Goal: Task Accomplishment & Management: Use online tool/utility

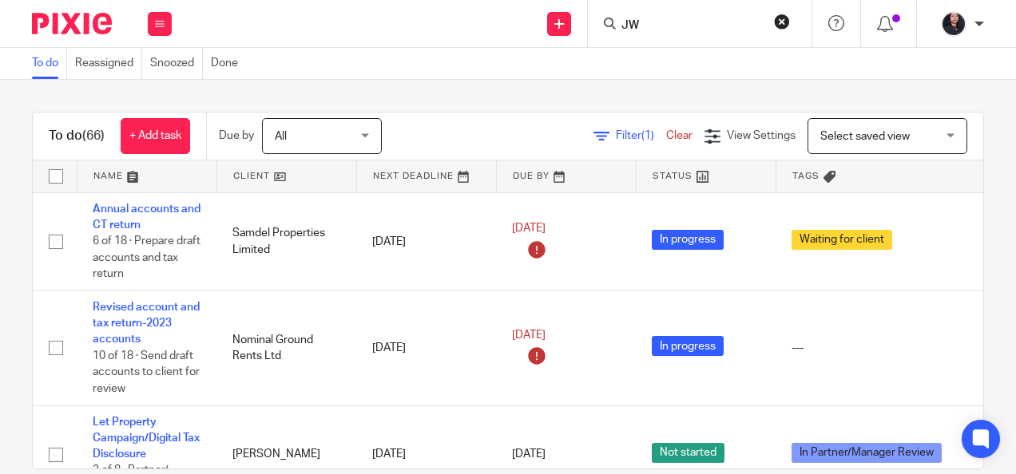
scroll to position [3315, 0]
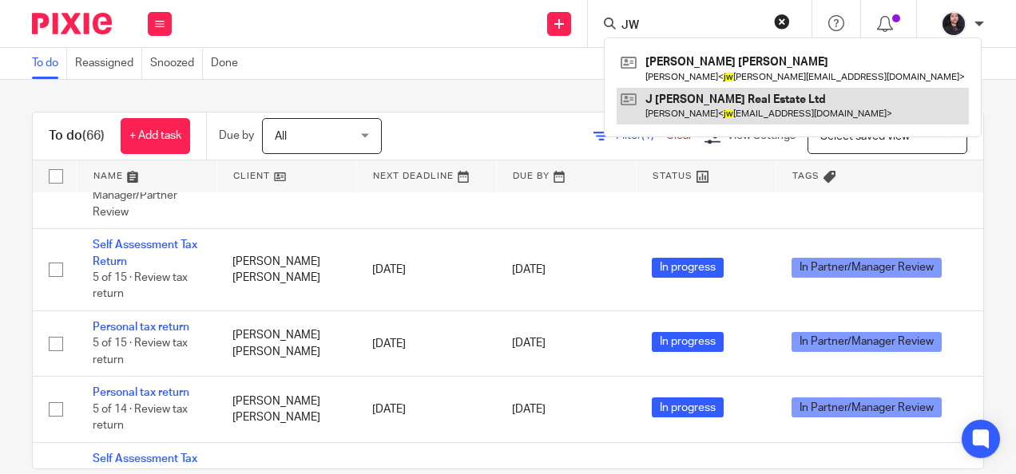
type input "JW"
click at [687, 107] on link at bounding box center [793, 106] width 352 height 37
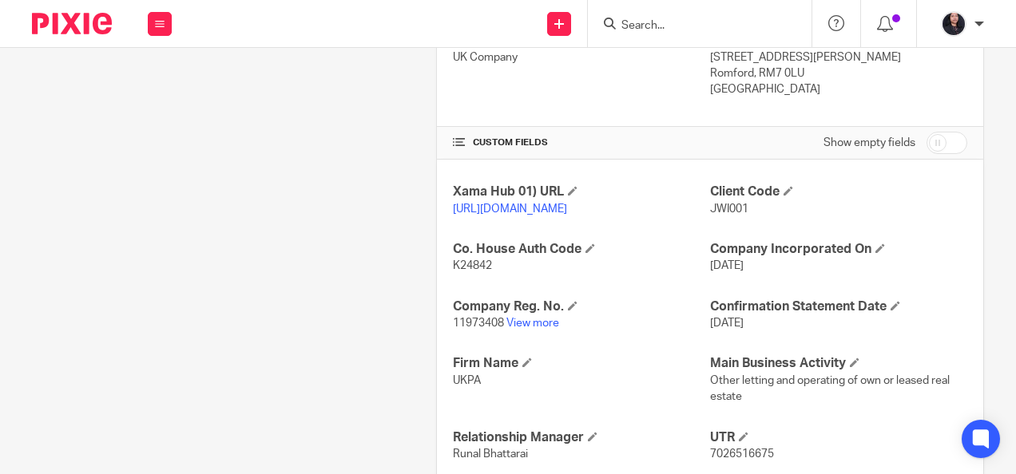
scroll to position [456, 0]
click at [547, 327] on link "View more" at bounding box center [532, 321] width 53 height 11
click at [671, 22] on input "Search" at bounding box center [692, 26] width 144 height 14
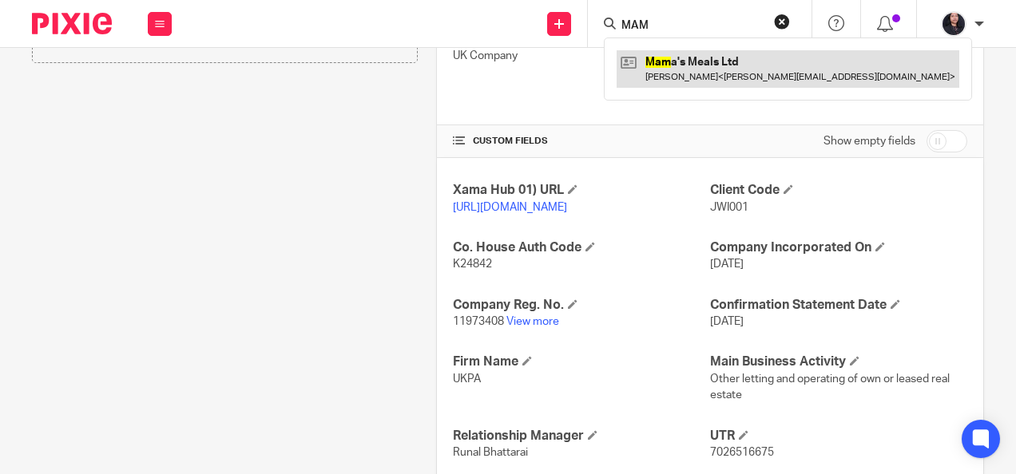
type input "MAM"
click at [678, 76] on link at bounding box center [788, 68] width 343 height 37
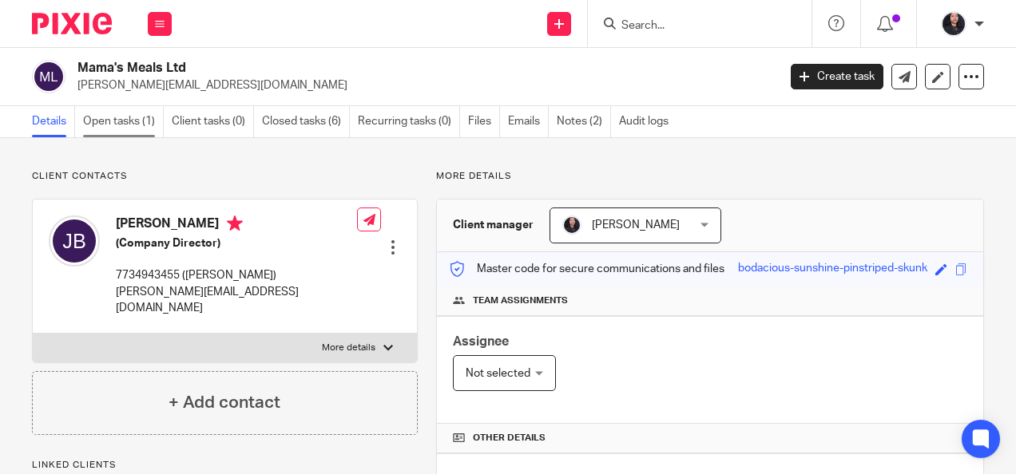
click at [136, 129] on link "Open tasks (1)" at bounding box center [123, 121] width 81 height 31
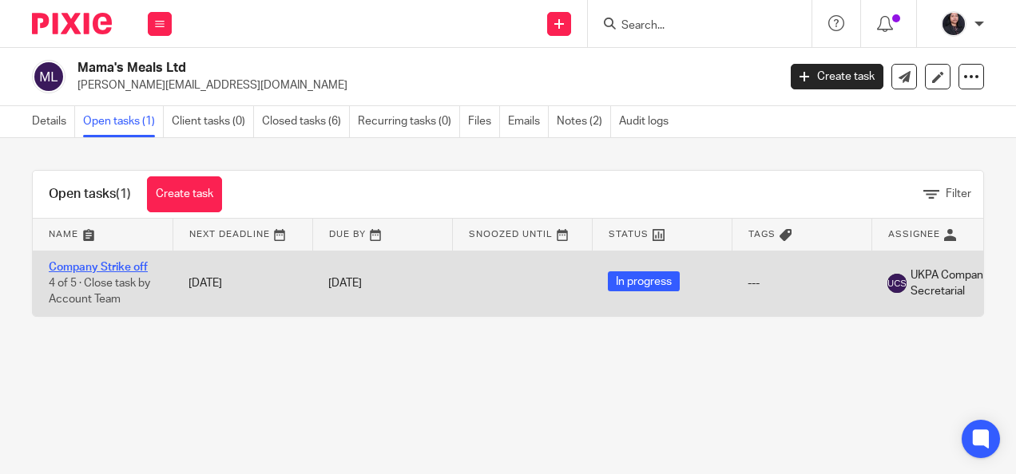
click at [93, 264] on link "Company Strike off" at bounding box center [98, 267] width 99 height 11
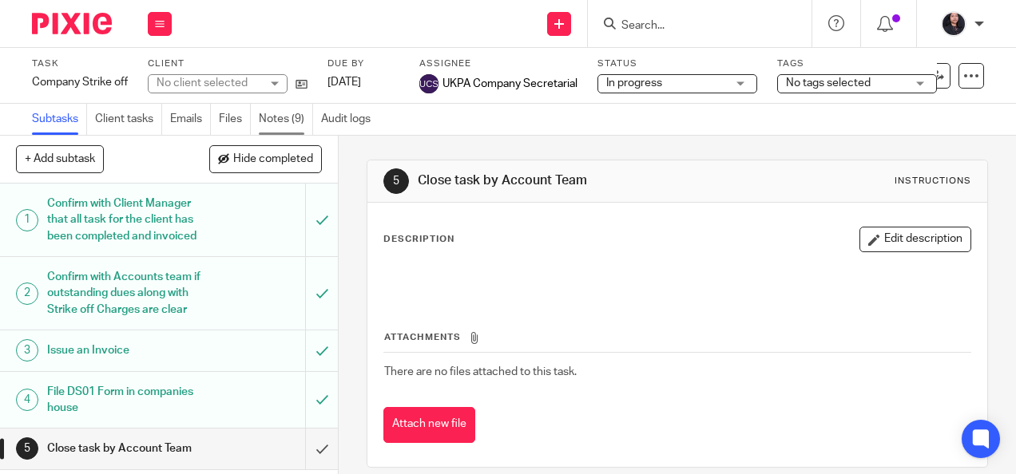
click at [280, 117] on link "Notes (9)" at bounding box center [286, 119] width 54 height 31
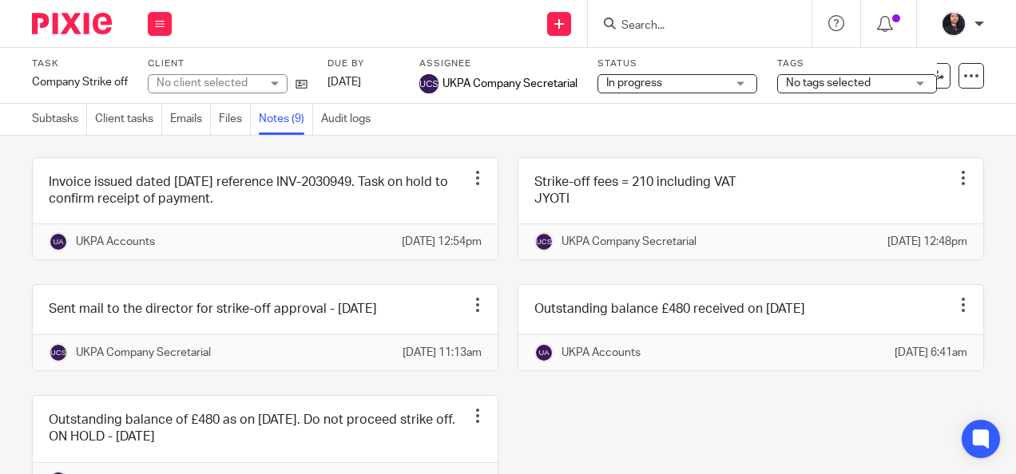
scroll to position [456, 0]
